Goal: Task Accomplishment & Management: Use online tool/utility

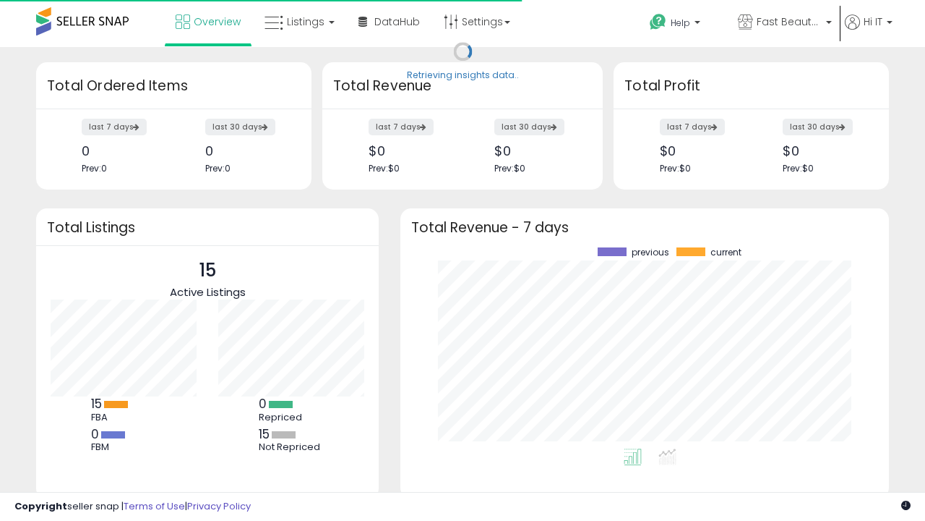
scroll to position [201, 460]
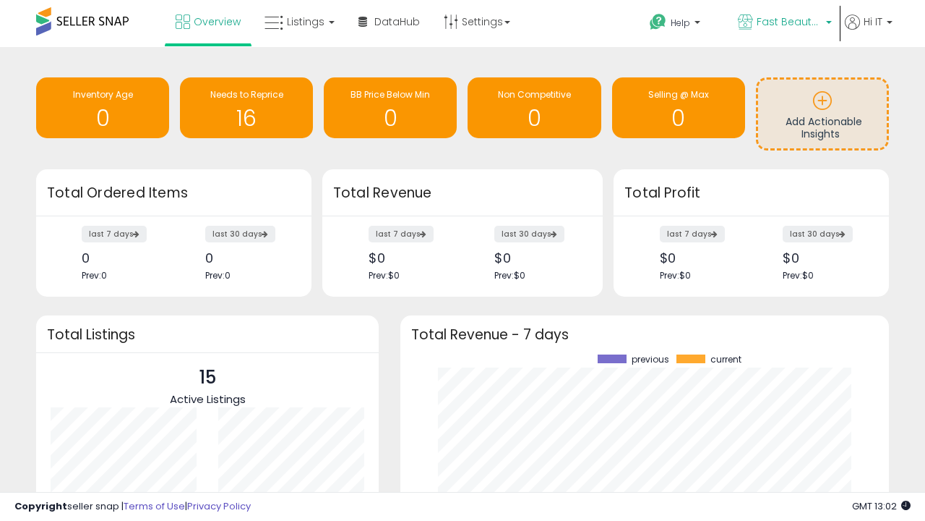
click at [784, 23] on span "Fast Beauty ([GEOGRAPHIC_DATA])" at bounding box center [789, 21] width 65 height 14
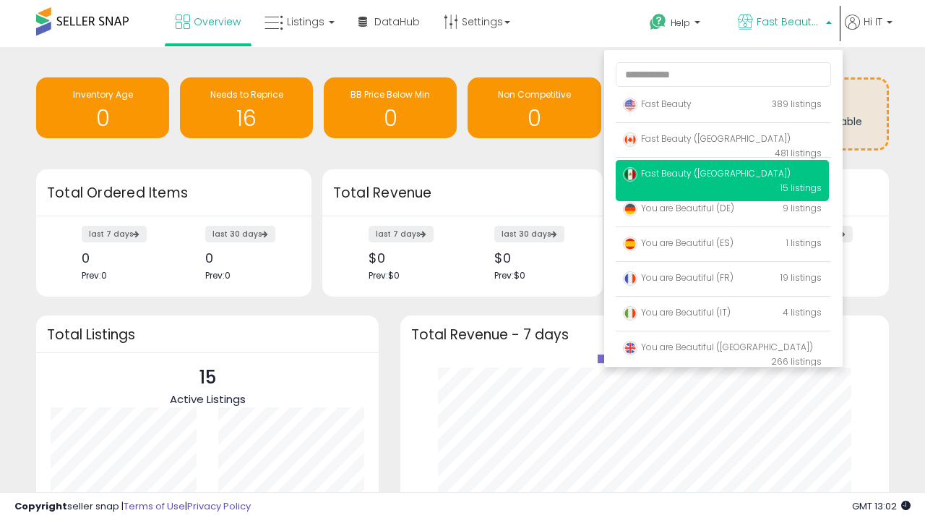
click at [722, 106] on p "Fast Beauty 389 listings" at bounding box center [722, 104] width 213 height 29
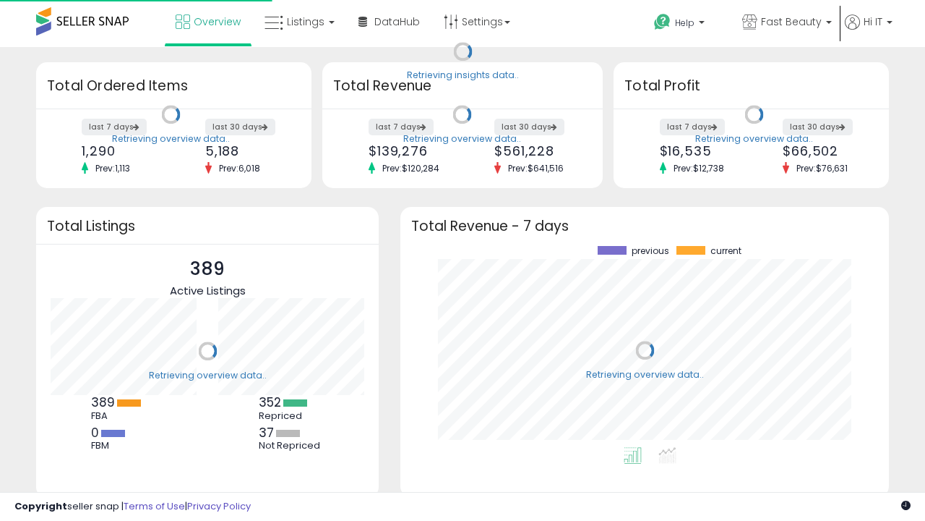
scroll to position [201, 460]
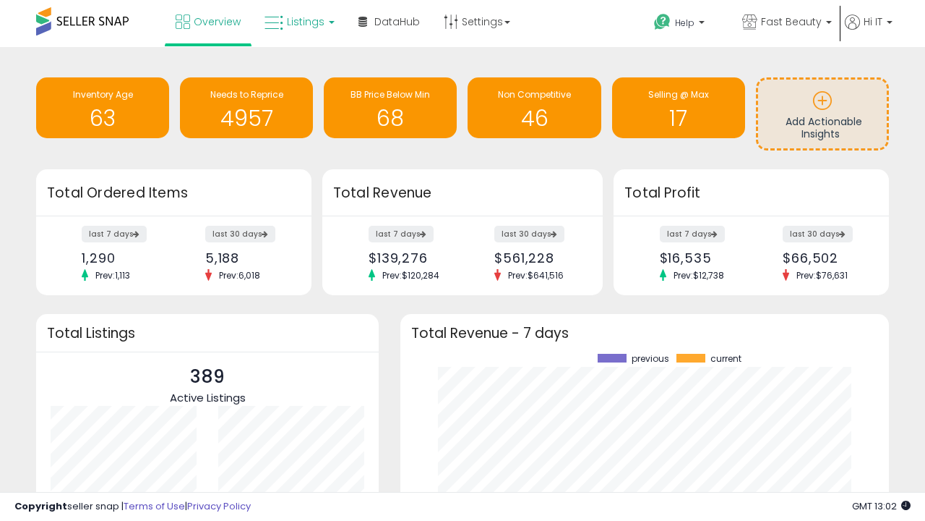
click at [298, 22] on span "Listings" at bounding box center [306, 21] width 38 height 14
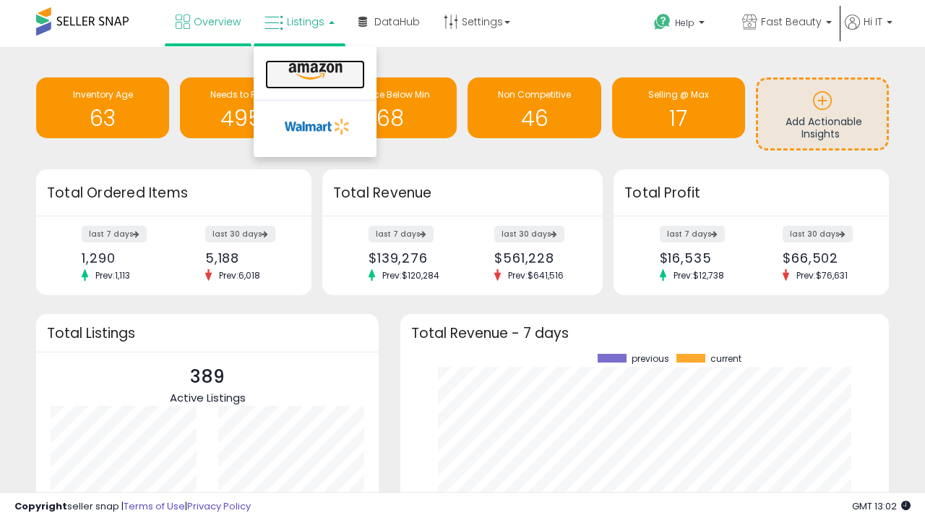
click at [314, 72] on icon at bounding box center [315, 71] width 63 height 19
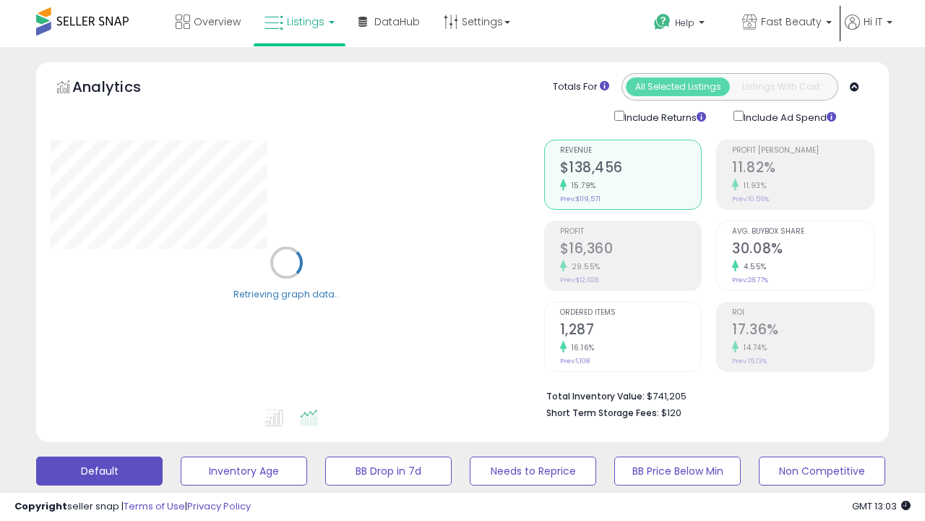
scroll to position [281, 0]
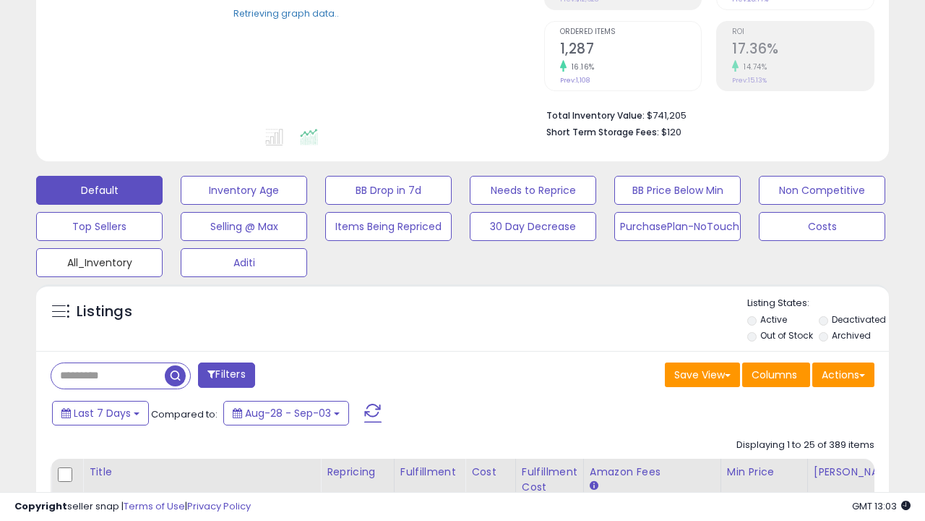
click at [99, 260] on button "All_Inventory" at bounding box center [99, 262] width 127 height 29
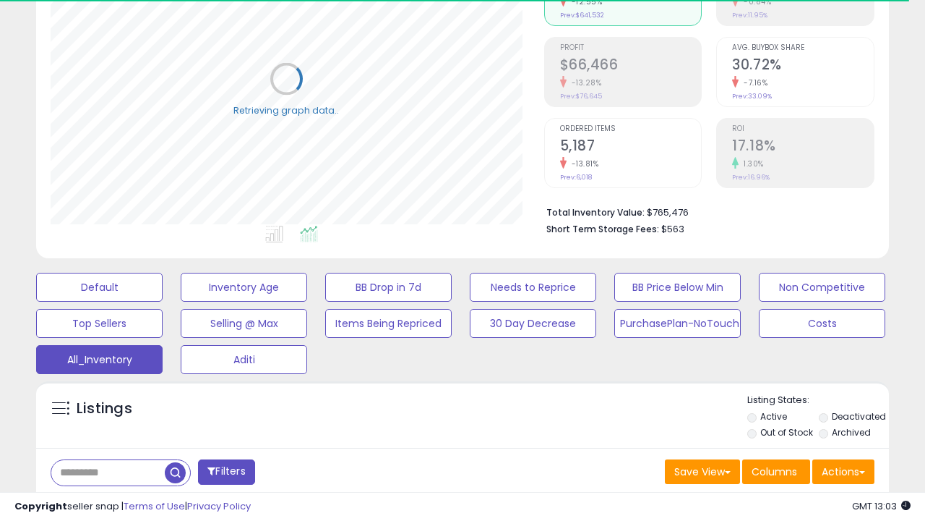
scroll to position [432, 0]
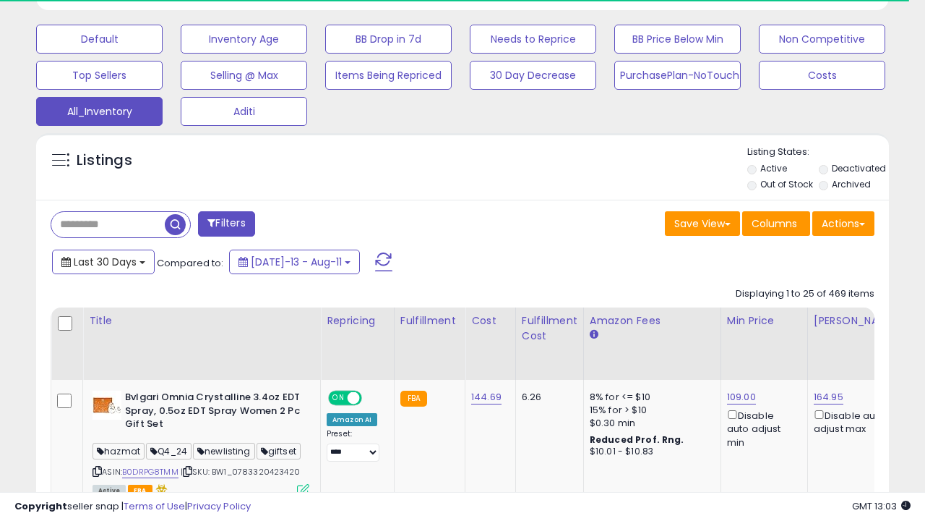
click at [103, 260] on span "Last 30 Days" at bounding box center [105, 262] width 63 height 14
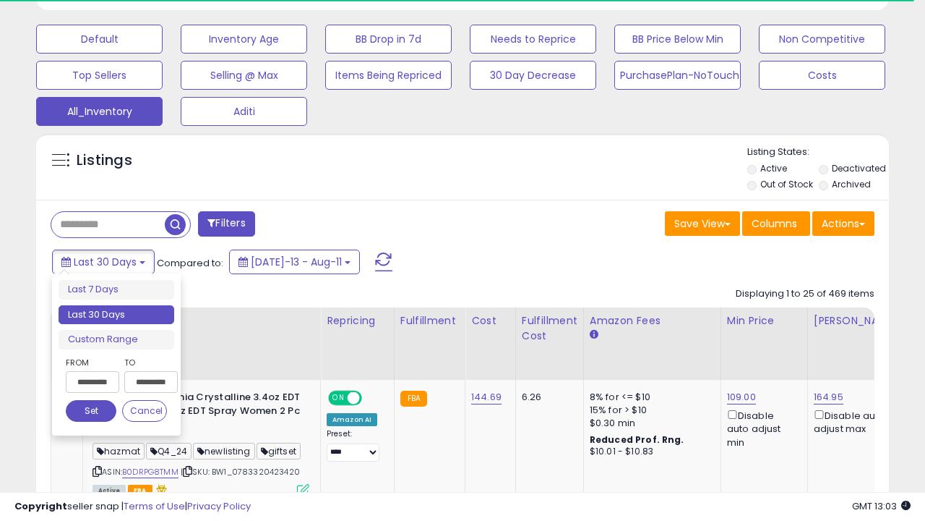
click at [116, 315] on li "Last 30 Days" at bounding box center [117, 315] width 116 height 20
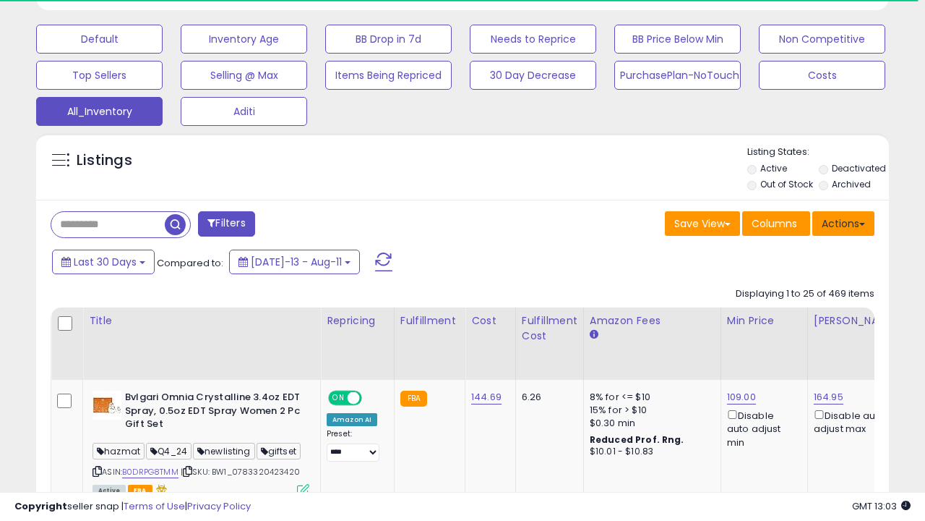
click at [844, 222] on button "Actions" at bounding box center [844, 223] width 62 height 25
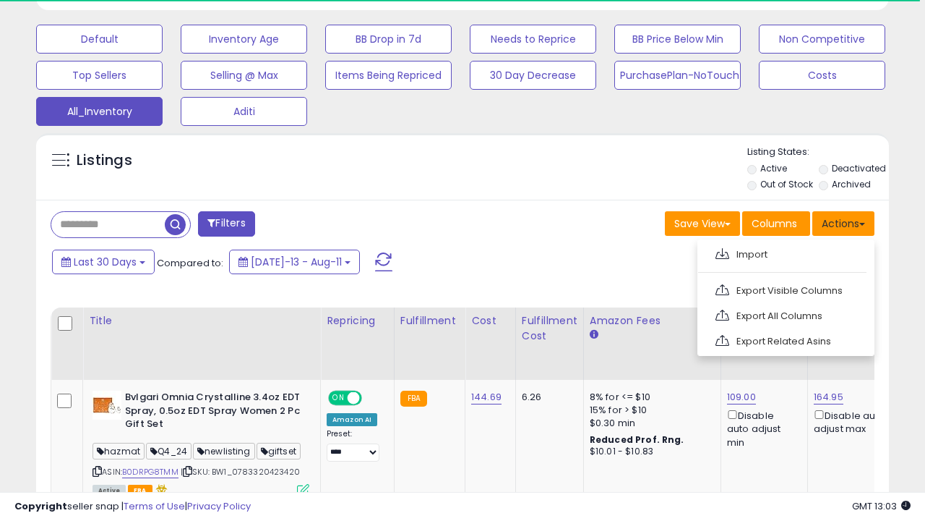
scroll to position [296, 493]
click at [785, 314] on link "Export All Columns" at bounding box center [785, 315] width 158 height 22
